Goal: Navigation & Orientation: Find specific page/section

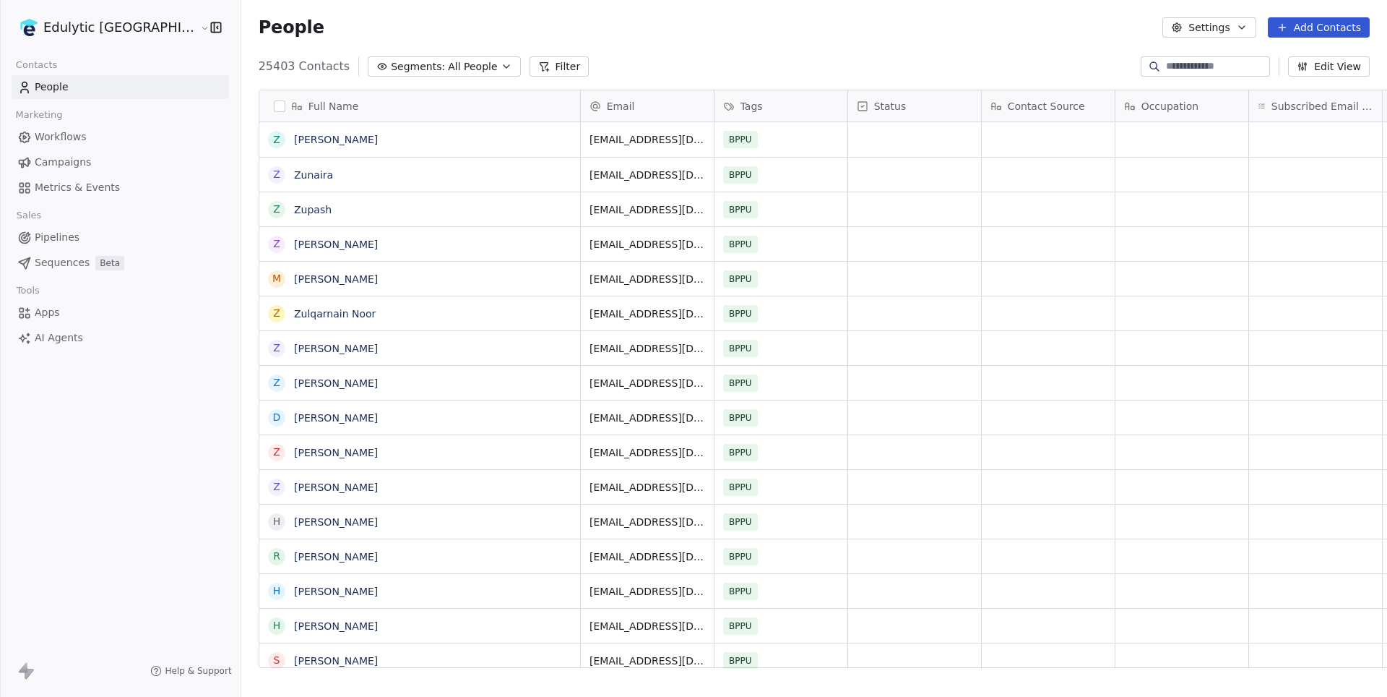
scroll to position [1, 1]
click at [88, 40] on div "Edulytic [GEOGRAPHIC_DATA]" at bounding box center [120, 27] width 241 height 55
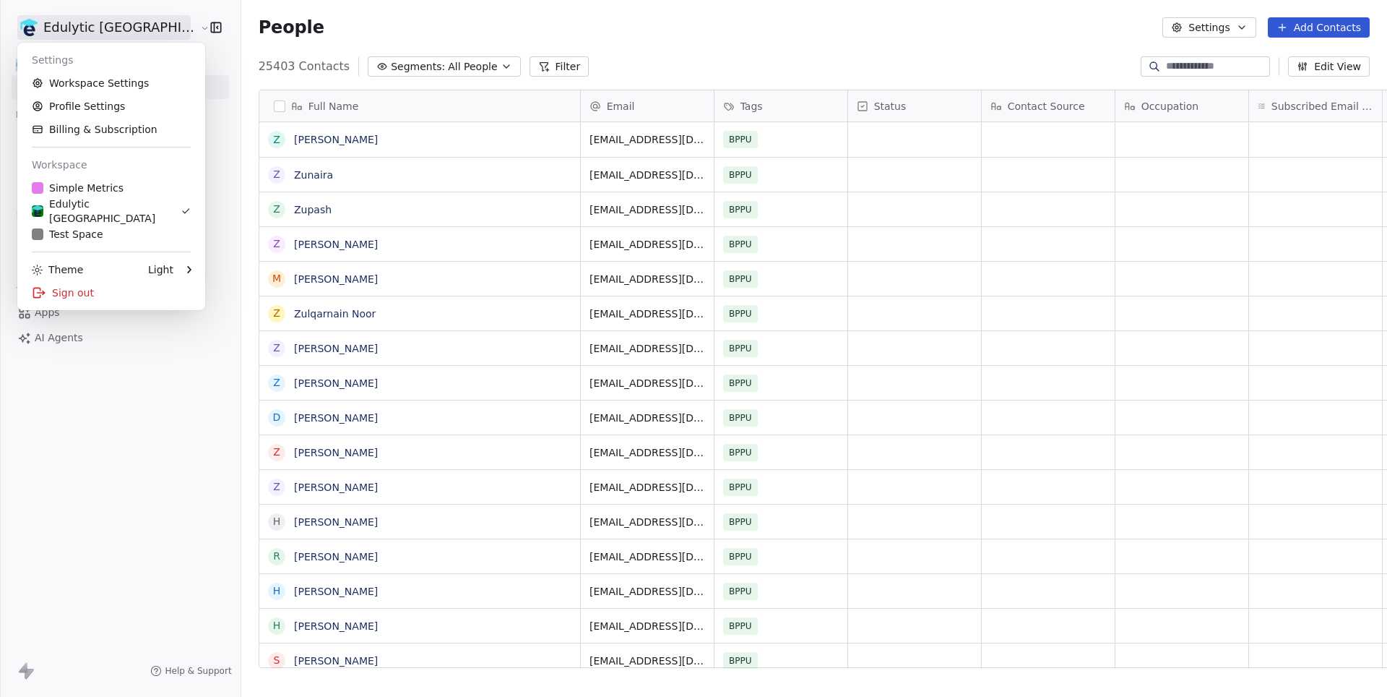
click at [87, 27] on html "Edulytic UK Contacts People Marketing Workflows Campaigns Metrics & Events Sale…" at bounding box center [693, 348] width 1387 height 697
click at [122, 231] on div "T Test Space" at bounding box center [111, 234] width 159 height 14
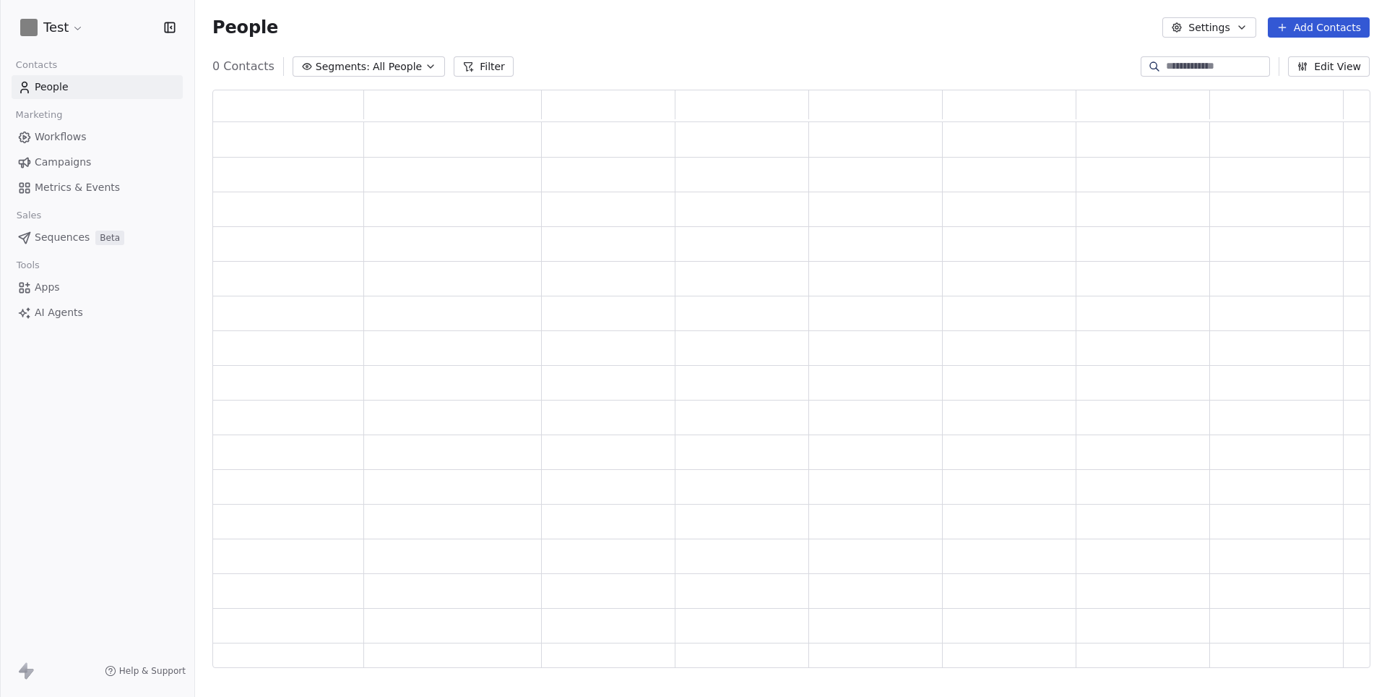
scroll to position [578, 1157]
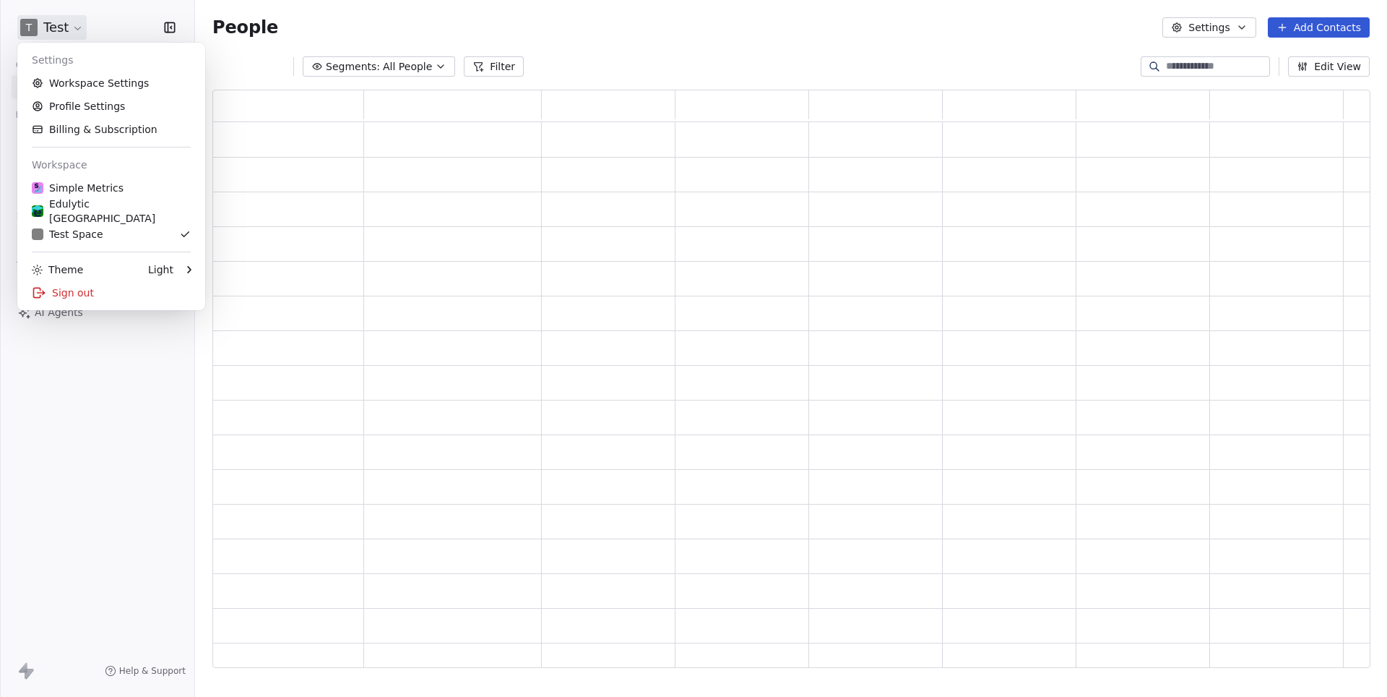
click at [68, 25] on html "T Test Contacts People Marketing Workflows Campaigns Metrics & Events Sales Seq…" at bounding box center [693, 348] width 1387 height 697
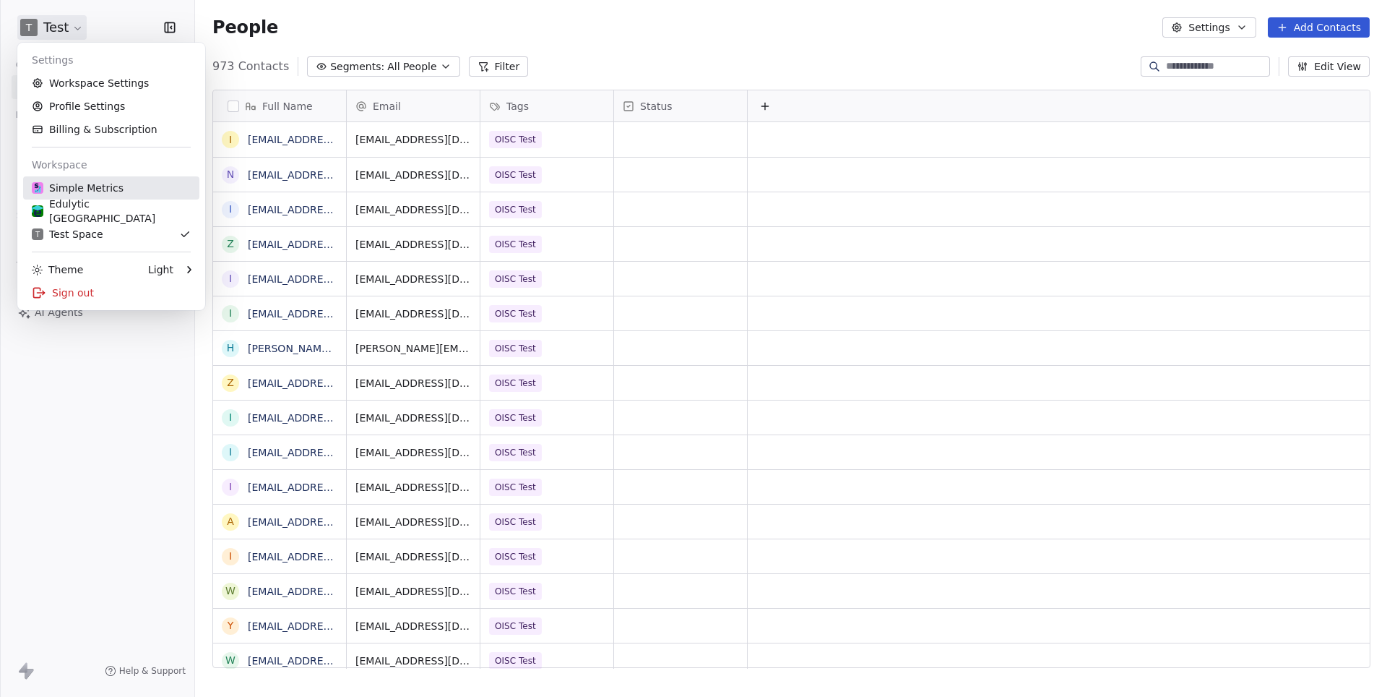
scroll to position [613, 1192]
click at [66, 188] on div "Simple Metrics" at bounding box center [78, 188] width 92 height 14
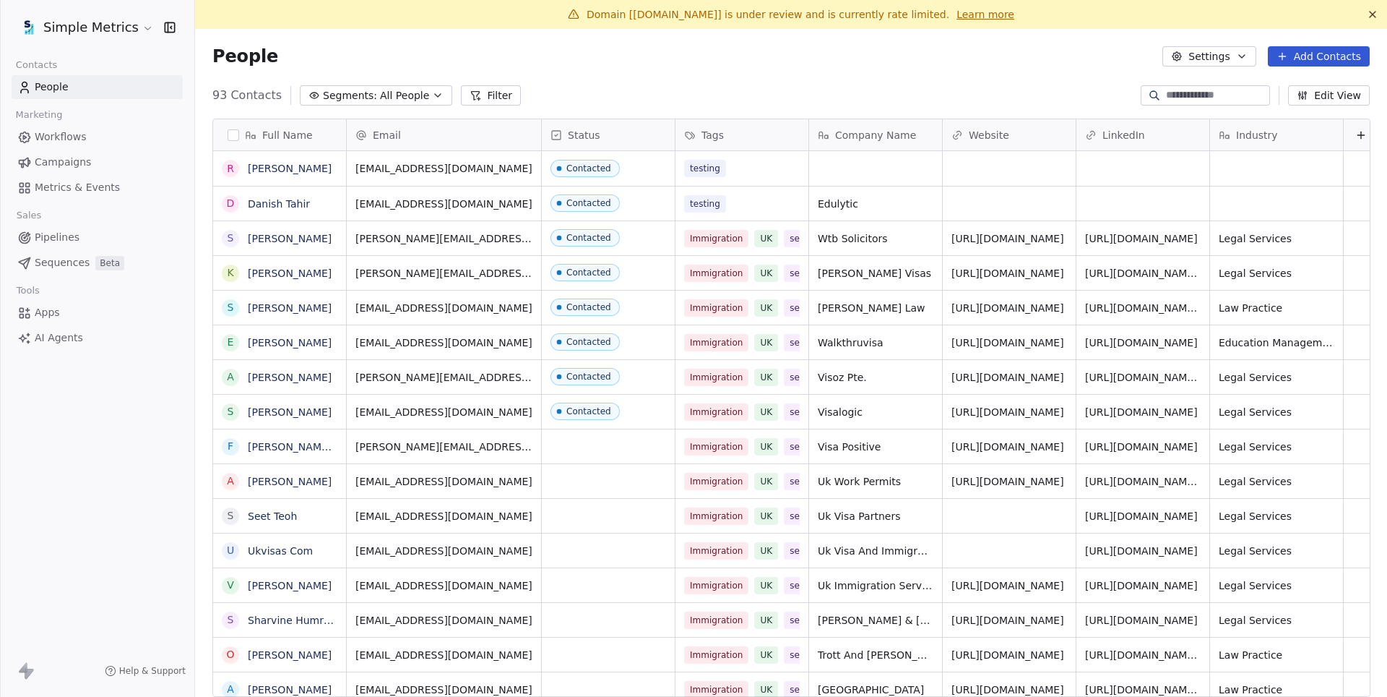
scroll to position [613, 1192]
drag, startPoint x: 640, startPoint y: 15, endPoint x: 721, endPoint y: 14, distance: 80.9
click at [721, 14] on span "Domain [[DOMAIN_NAME]] is under review and is currently rate limited." at bounding box center [768, 15] width 363 height 12
copy span "[DOMAIN_NAME]"
click at [913, 4] on div "Domain [[DOMAIN_NAME]] is under review and is currently rate limited. Learn more" at bounding box center [791, 14] width 1192 height 29
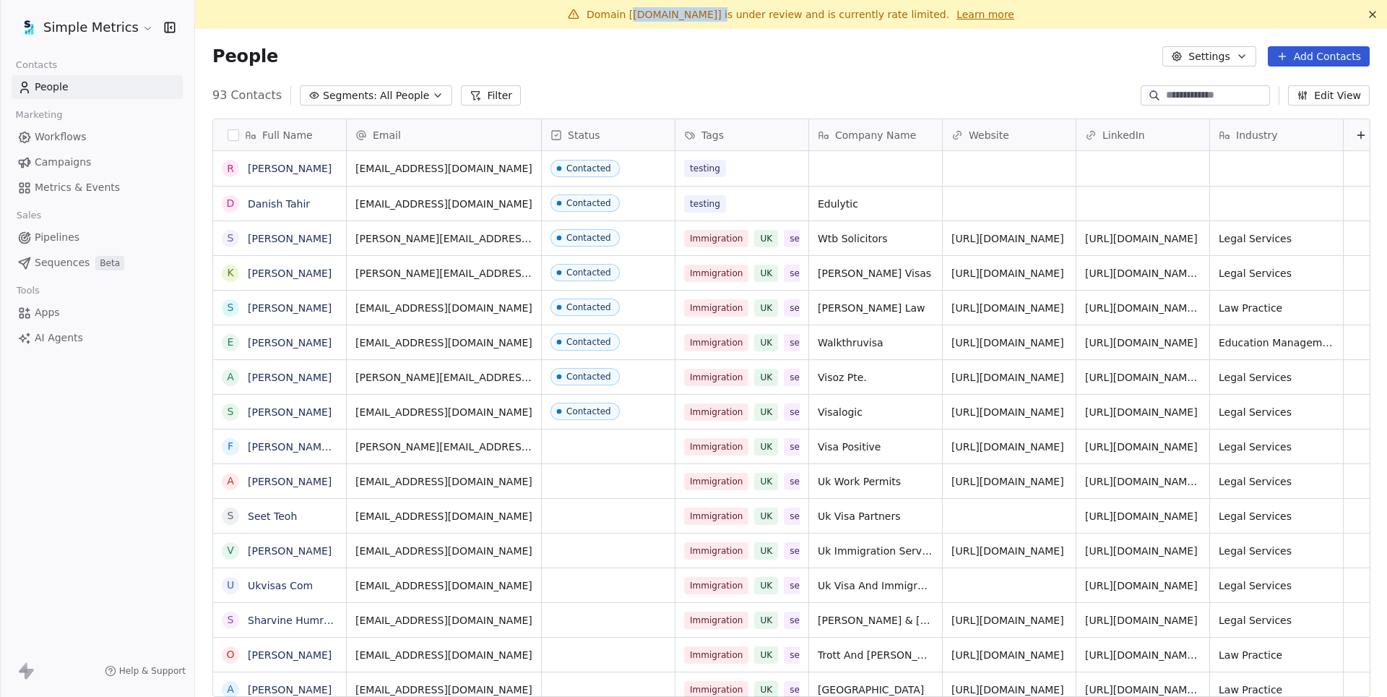
drag, startPoint x: 640, startPoint y: 12, endPoint x: 721, endPoint y: 15, distance: 81.0
click at [721, 15] on span "Domain [[DOMAIN_NAME]] is under review and is currently rate limited." at bounding box center [768, 15] width 363 height 12
copy span "[DOMAIN_NAME]"
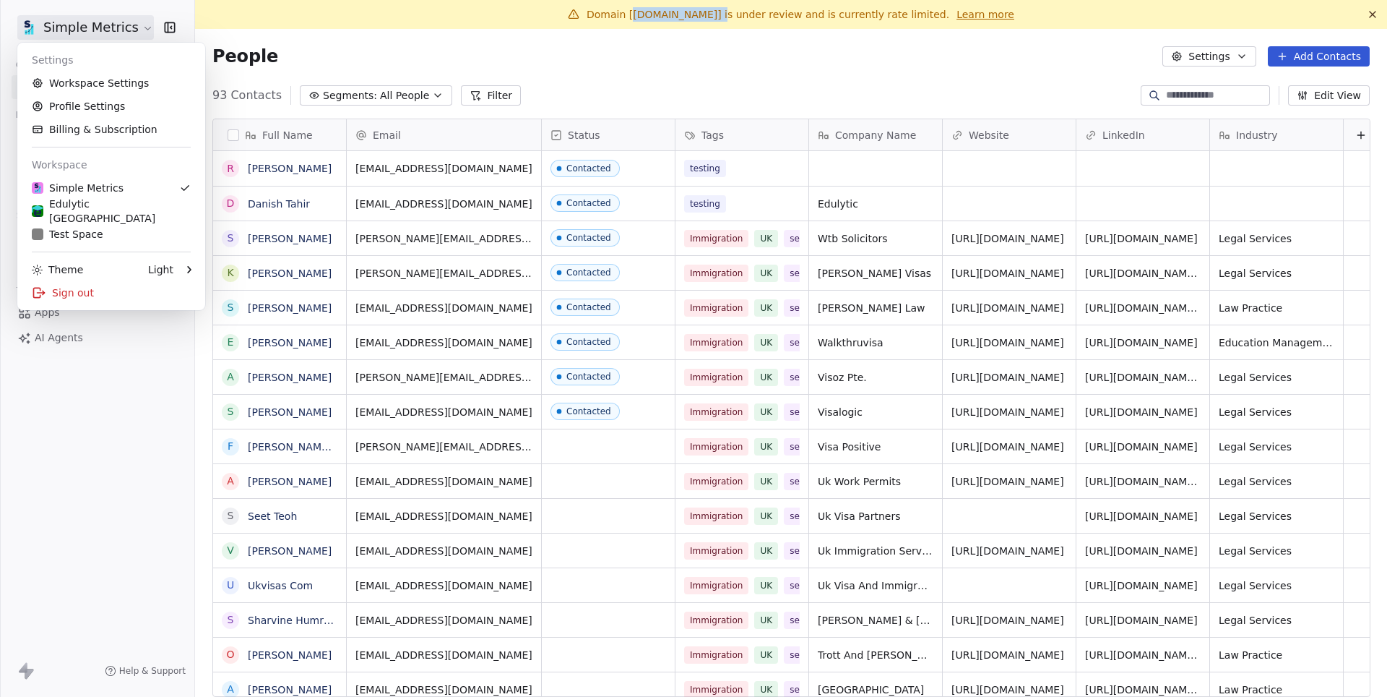
click at [127, 29] on html "Simple Metrics Contacts People Marketing Workflows Campaigns Metrics & Events S…" at bounding box center [693, 348] width 1387 height 697
click at [77, 298] on div "Sign out" at bounding box center [111, 292] width 176 height 23
